Goal: Task Accomplishment & Management: Use online tool/utility

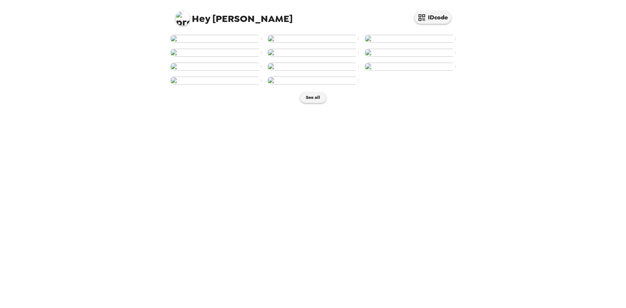
click at [415, 43] on img at bounding box center [410, 39] width 91 height 8
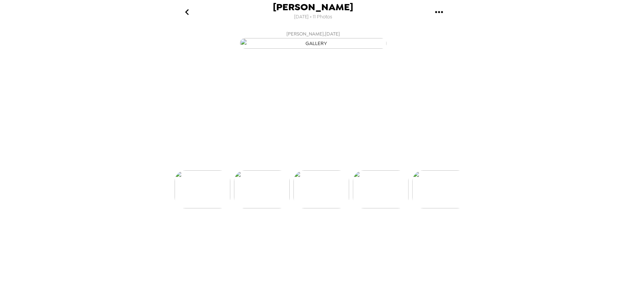
scroll to position [0, 118]
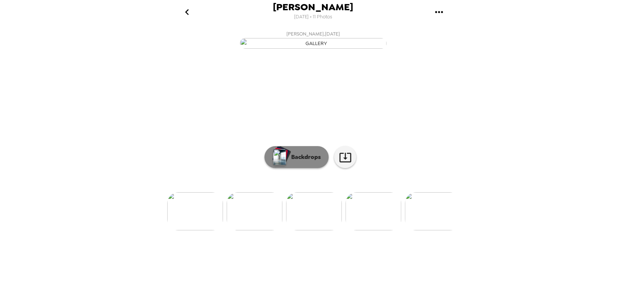
click at [309, 168] on button "Backdrops" at bounding box center [296, 157] width 64 height 22
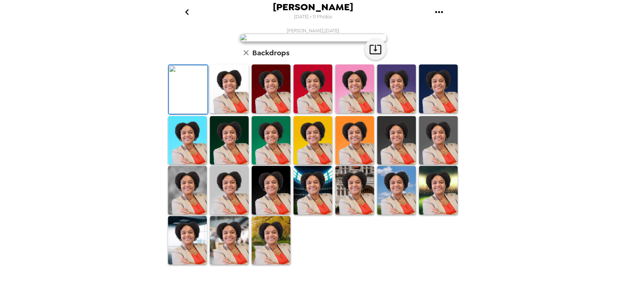
scroll to position [98, 0]
click at [315, 113] on img at bounding box center [312, 89] width 39 height 49
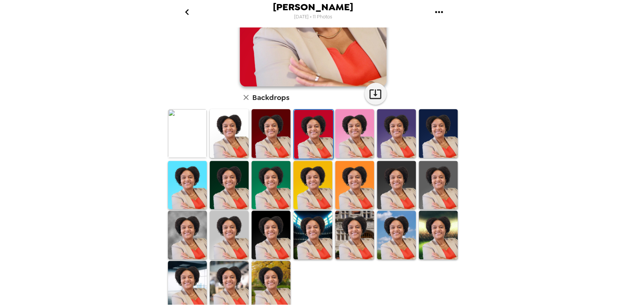
scroll to position [0, 0]
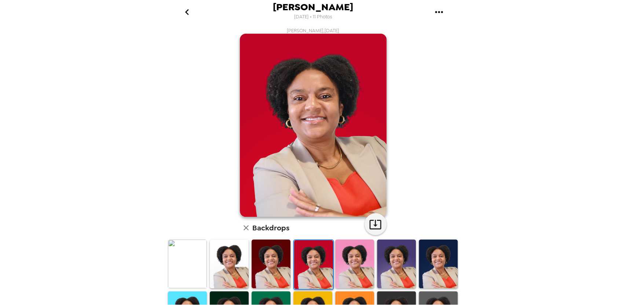
click at [391, 262] on img at bounding box center [396, 264] width 39 height 49
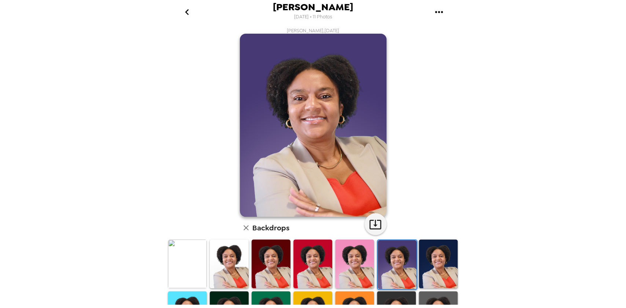
click at [433, 260] on img at bounding box center [438, 264] width 39 height 49
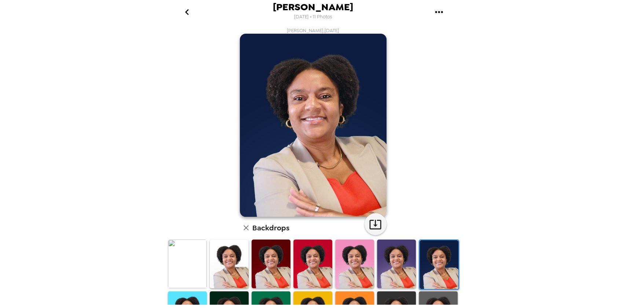
click at [262, 258] on img at bounding box center [271, 264] width 39 height 49
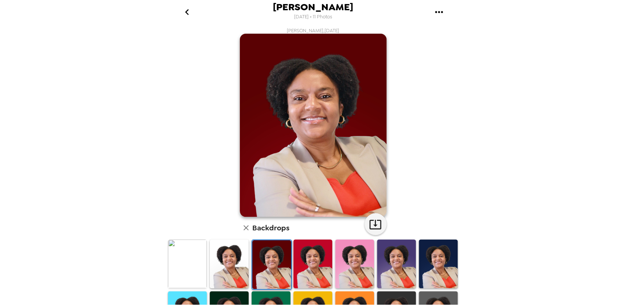
click at [234, 259] on img at bounding box center [229, 264] width 39 height 49
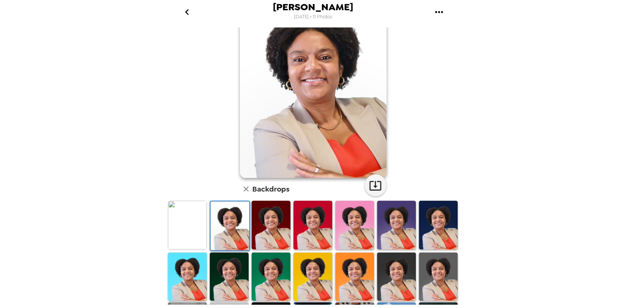
scroll to position [49, 0]
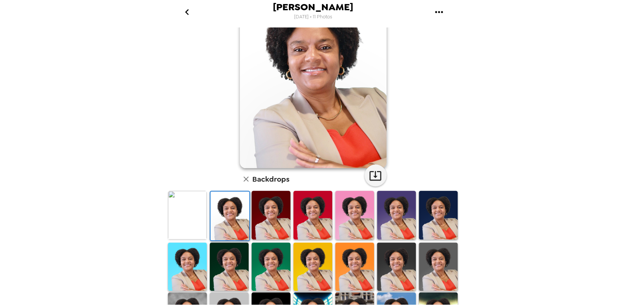
click at [195, 270] on img at bounding box center [187, 267] width 39 height 49
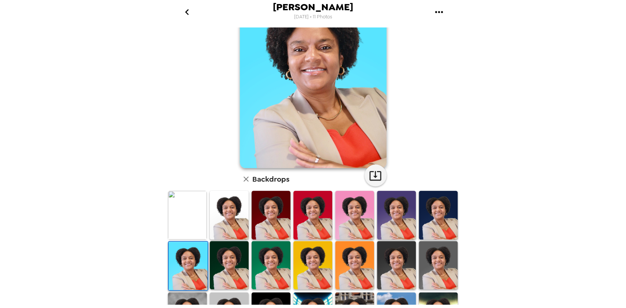
click at [354, 271] on img at bounding box center [354, 265] width 39 height 49
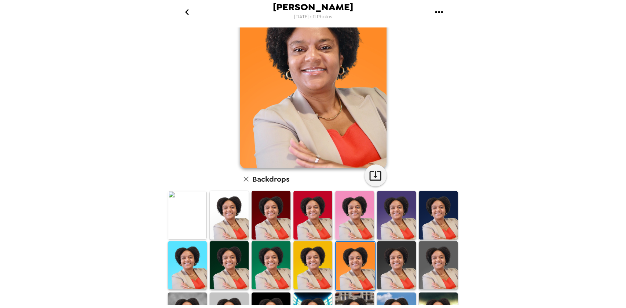
click at [307, 271] on img at bounding box center [312, 265] width 39 height 49
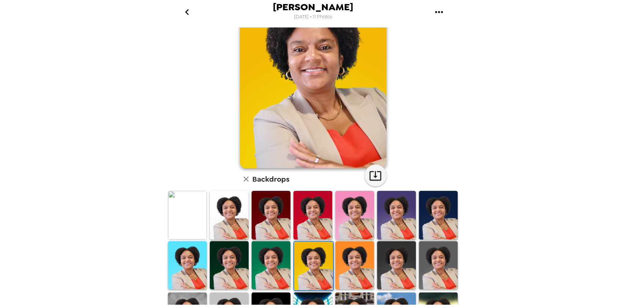
click at [391, 266] on img at bounding box center [396, 265] width 39 height 49
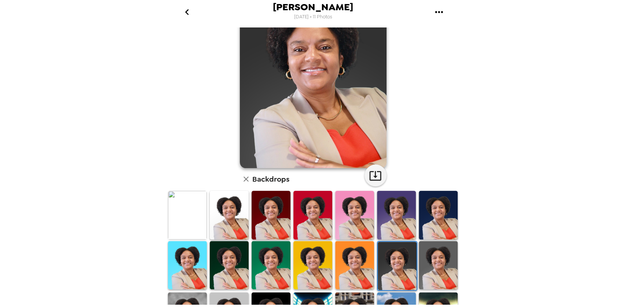
scroll to position [0, 0]
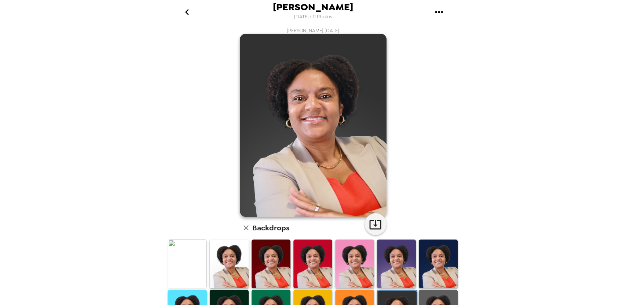
click at [312, 260] on img at bounding box center [312, 264] width 39 height 49
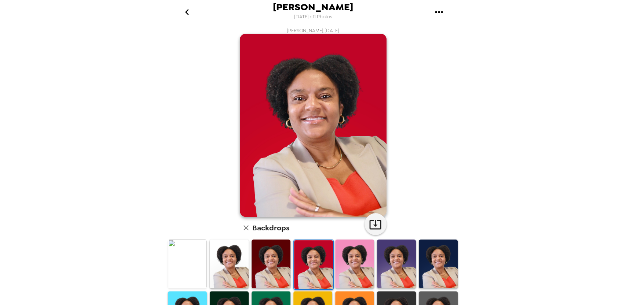
click at [419, 255] on img at bounding box center [438, 264] width 39 height 49
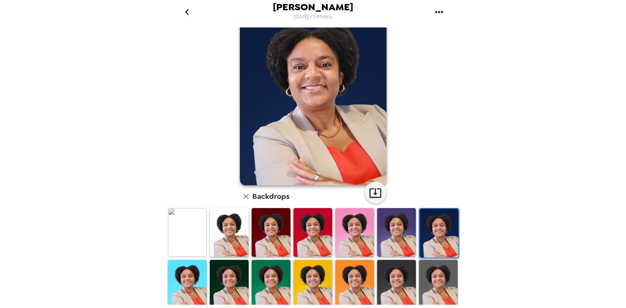
scroll to position [49, 0]
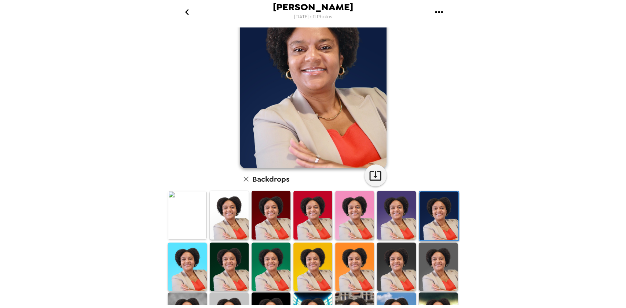
click at [422, 261] on img at bounding box center [438, 267] width 39 height 49
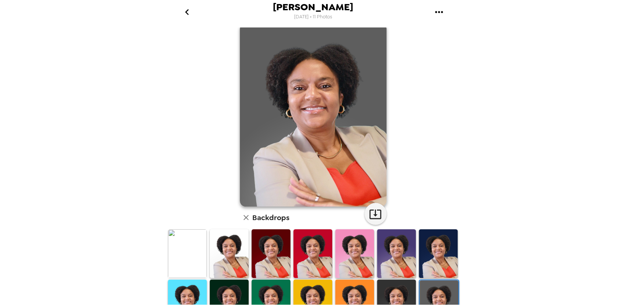
scroll to position [0, 0]
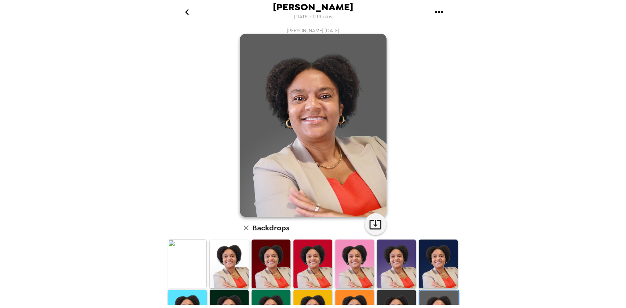
click at [387, 292] on img at bounding box center [396, 314] width 39 height 49
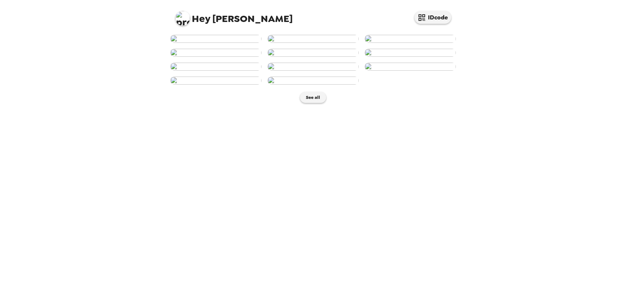
click at [324, 43] on img at bounding box center [312, 39] width 91 height 8
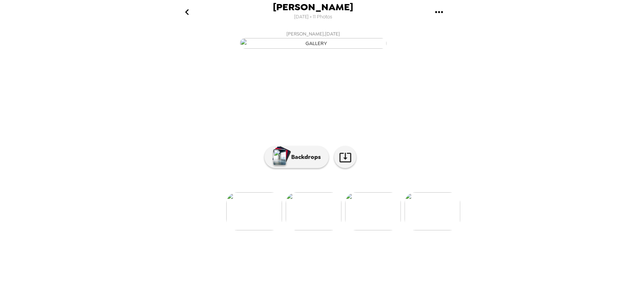
scroll to position [9, 0]
click at [312, 162] on p "Backdrops" at bounding box center [303, 157] width 33 height 9
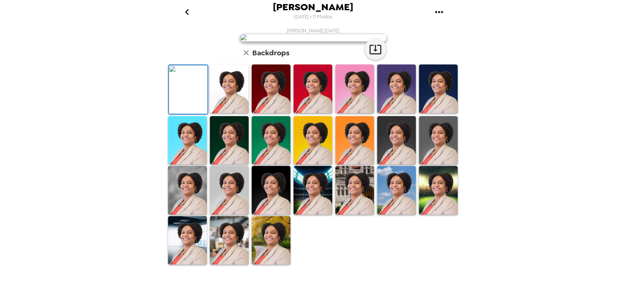
scroll to position [131, 0]
click at [391, 165] on img at bounding box center [396, 140] width 39 height 49
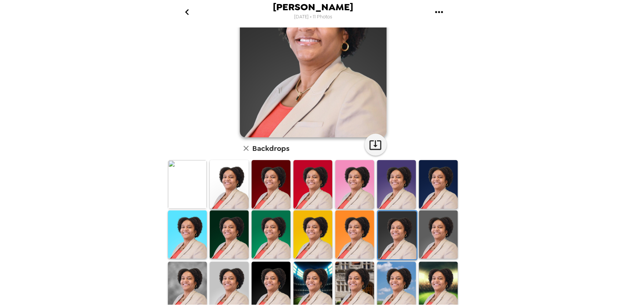
scroll to position [98, 0]
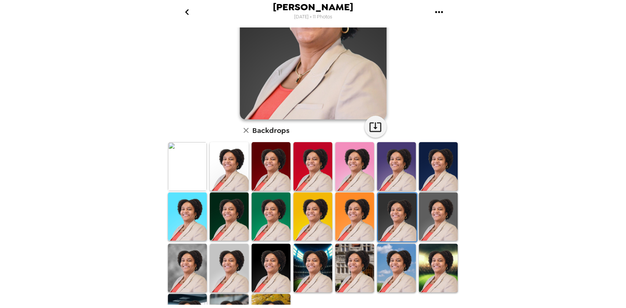
click at [426, 215] on img at bounding box center [438, 217] width 39 height 49
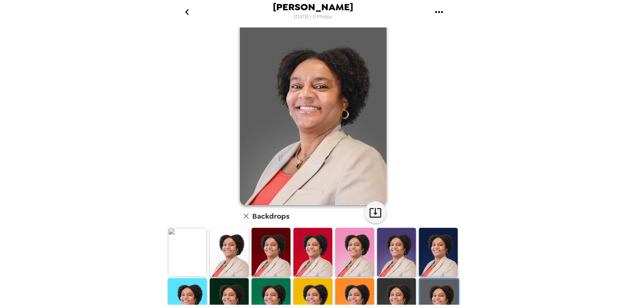
scroll to position [0, 0]
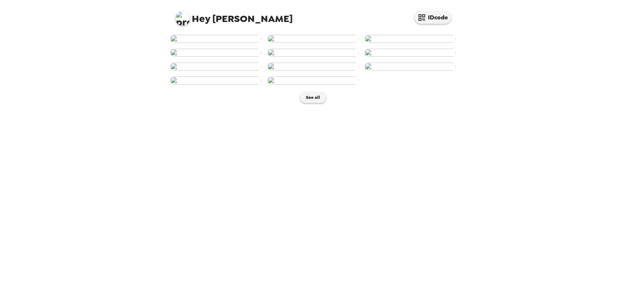
click at [233, 43] on img at bounding box center [215, 39] width 91 height 8
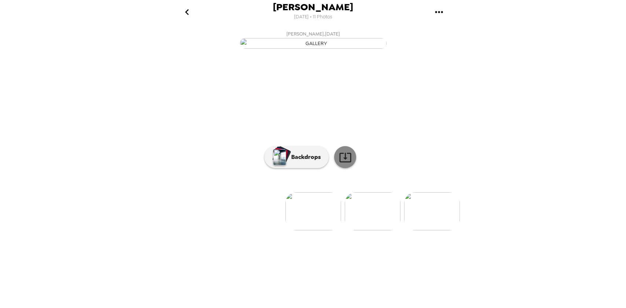
scroll to position [9, 0]
click at [316, 162] on p "Backdrops" at bounding box center [303, 157] width 33 height 9
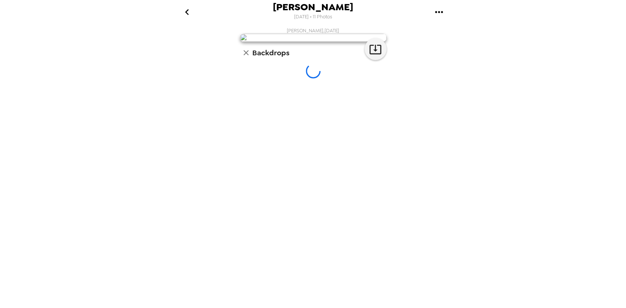
scroll to position [0, 0]
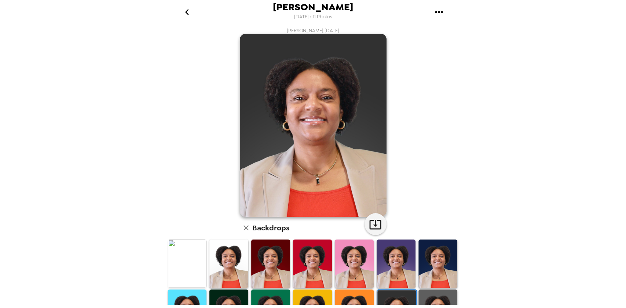
click at [435, 293] on img at bounding box center [437, 314] width 39 height 48
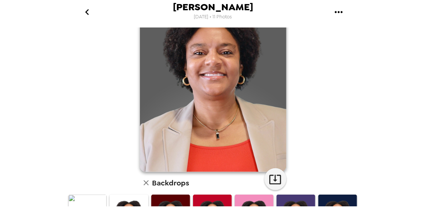
scroll to position [41, 0]
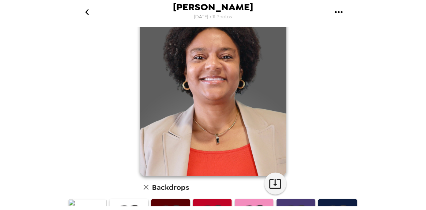
click at [84, 13] on icon "go back" at bounding box center [87, 12] width 12 height 12
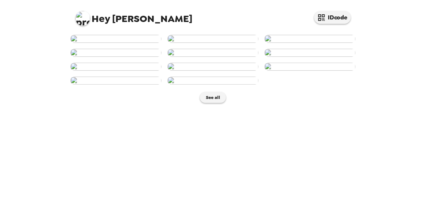
click at [304, 43] on img at bounding box center [310, 39] width 91 height 8
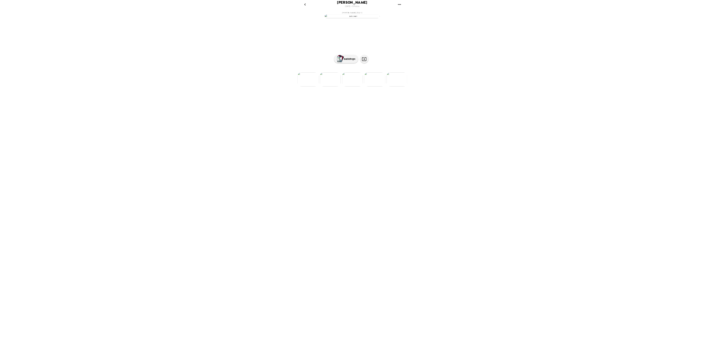
scroll to position [0, 118]
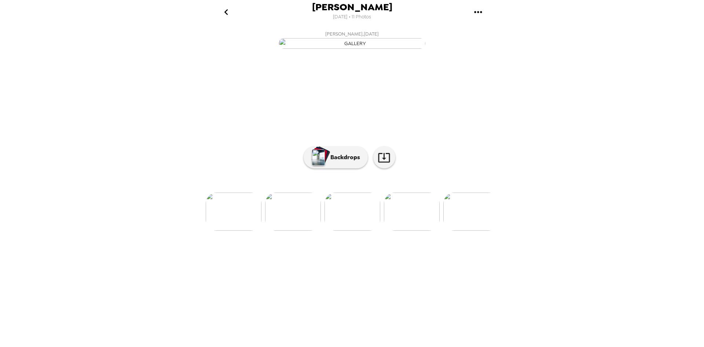
click at [613, 218] on div "Rosie Hopkins-Campbell 9/17/2025 • 11 Photos Rosie Hopkins-Campbell , 09-17-202…" at bounding box center [352, 173] width 704 height 347
click at [626, 168] on div "Rosie Hopkins-Campbell 9/17/2025 • 11 Photos Rosie Hopkins-Campbell , 09-17-202…" at bounding box center [352, 173] width 704 height 347
click at [359, 231] on img at bounding box center [353, 212] width 56 height 38
click at [283, 231] on img at bounding box center [293, 212] width 56 height 38
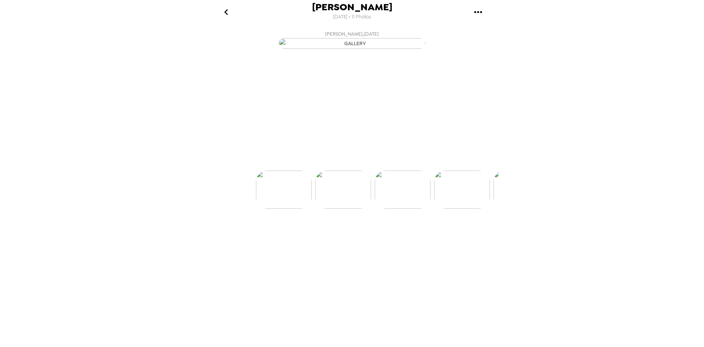
scroll to position [0, 59]
